Goal: Complete application form

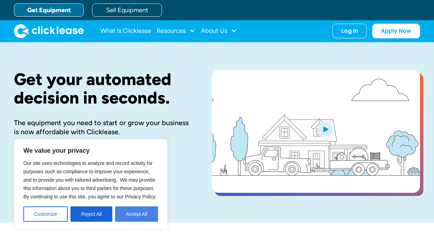
click at [123, 212] on button "Accept All" at bounding box center [136, 213] width 43 height 15
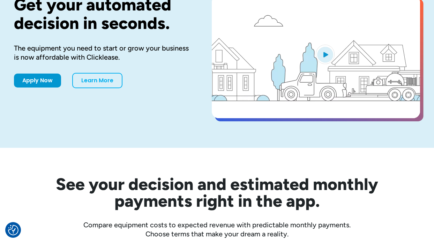
scroll to position [76, 0]
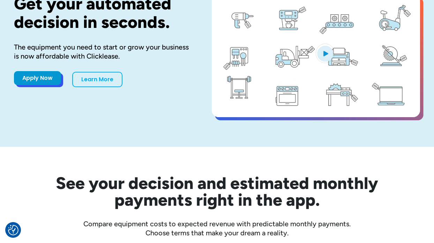
click at [44, 77] on link "Apply Now" at bounding box center [37, 78] width 47 height 14
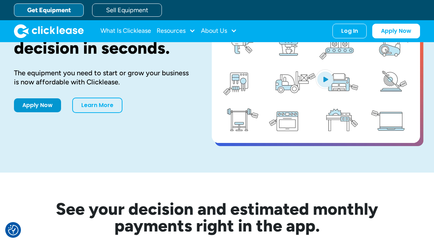
scroll to position [1, 0]
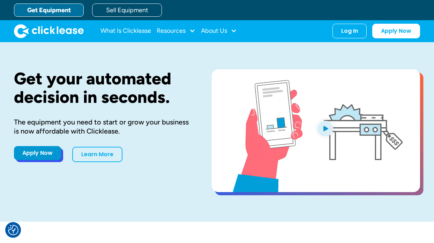
click at [47, 155] on link "Apply Now" at bounding box center [37, 153] width 47 height 14
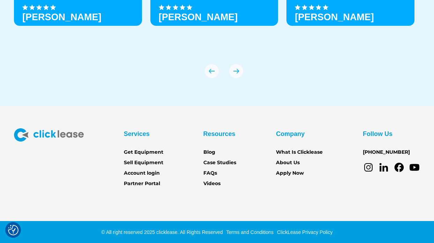
scroll to position [2420, 0]
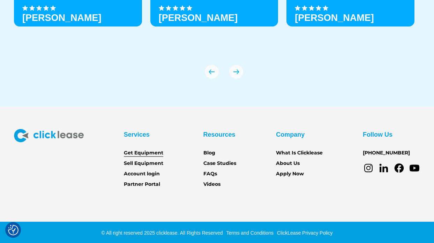
click at [135, 151] on link "Get Equipment" at bounding box center [143, 153] width 39 height 8
